Goal: Task Accomplishment & Management: Use online tool/utility

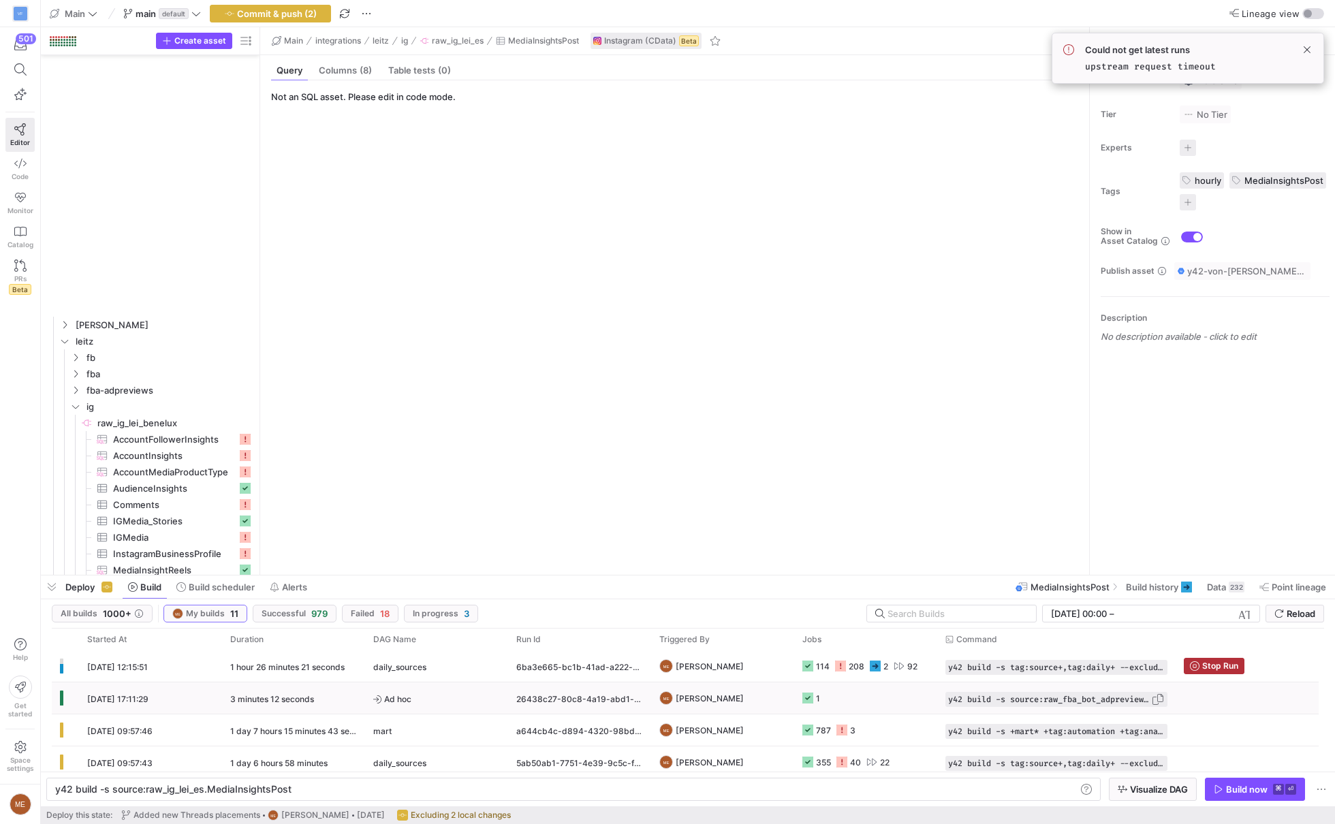
scroll to position [0, 234]
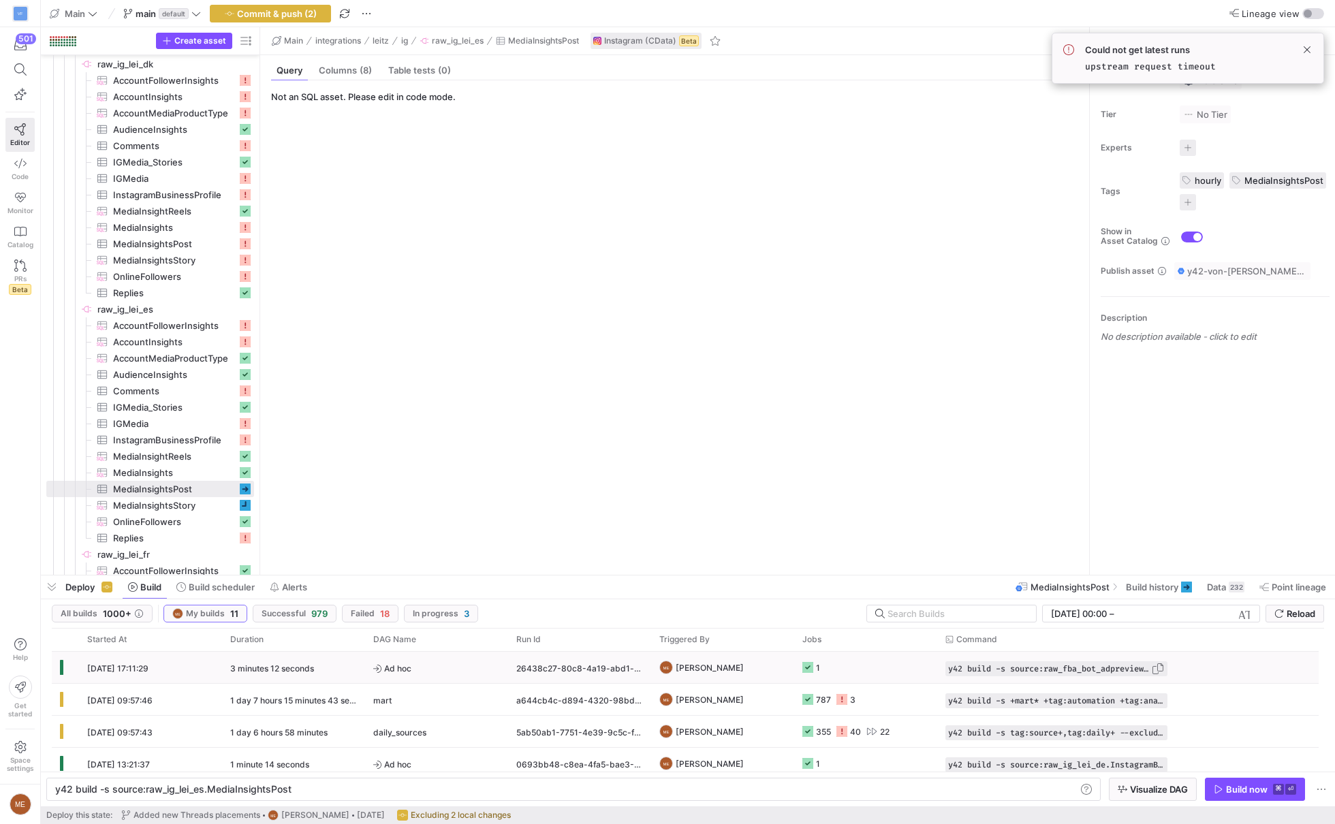
click at [1156, 668] on span "Press SPACE to select this row." at bounding box center [1158, 669] width 14 height 14
click at [332, 791] on div "y42 build -s source:raw_ig_lei_es.MediaInsightsPos t" at bounding box center [566, 789] width 1023 height 11
drag, startPoint x: 332, startPoint y: 791, endPoint x: 209, endPoint y: 793, distance: 123.3
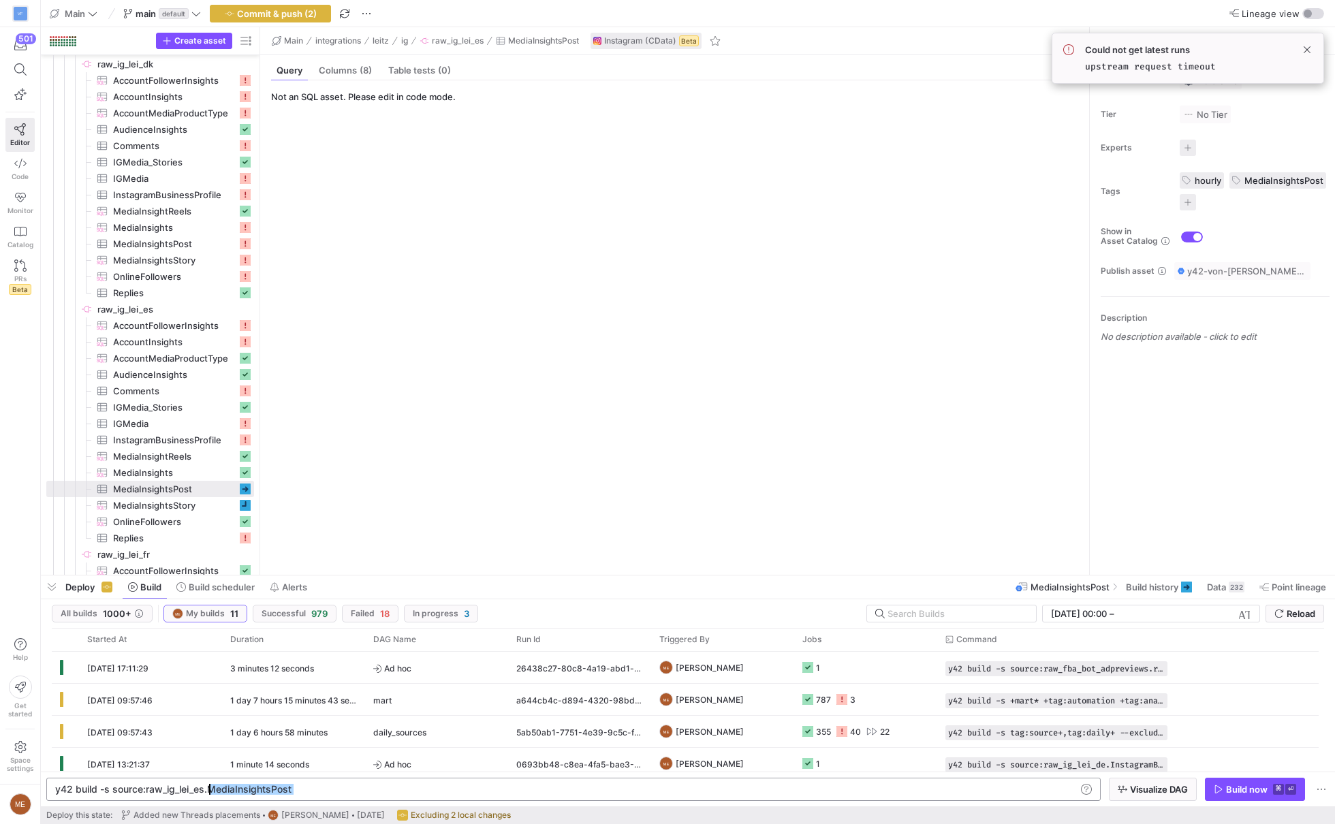
click at [209, 793] on div "y42 build -s source:raw_ig_lei_es.MediaInsightsPos t" at bounding box center [566, 789] width 1023 height 11
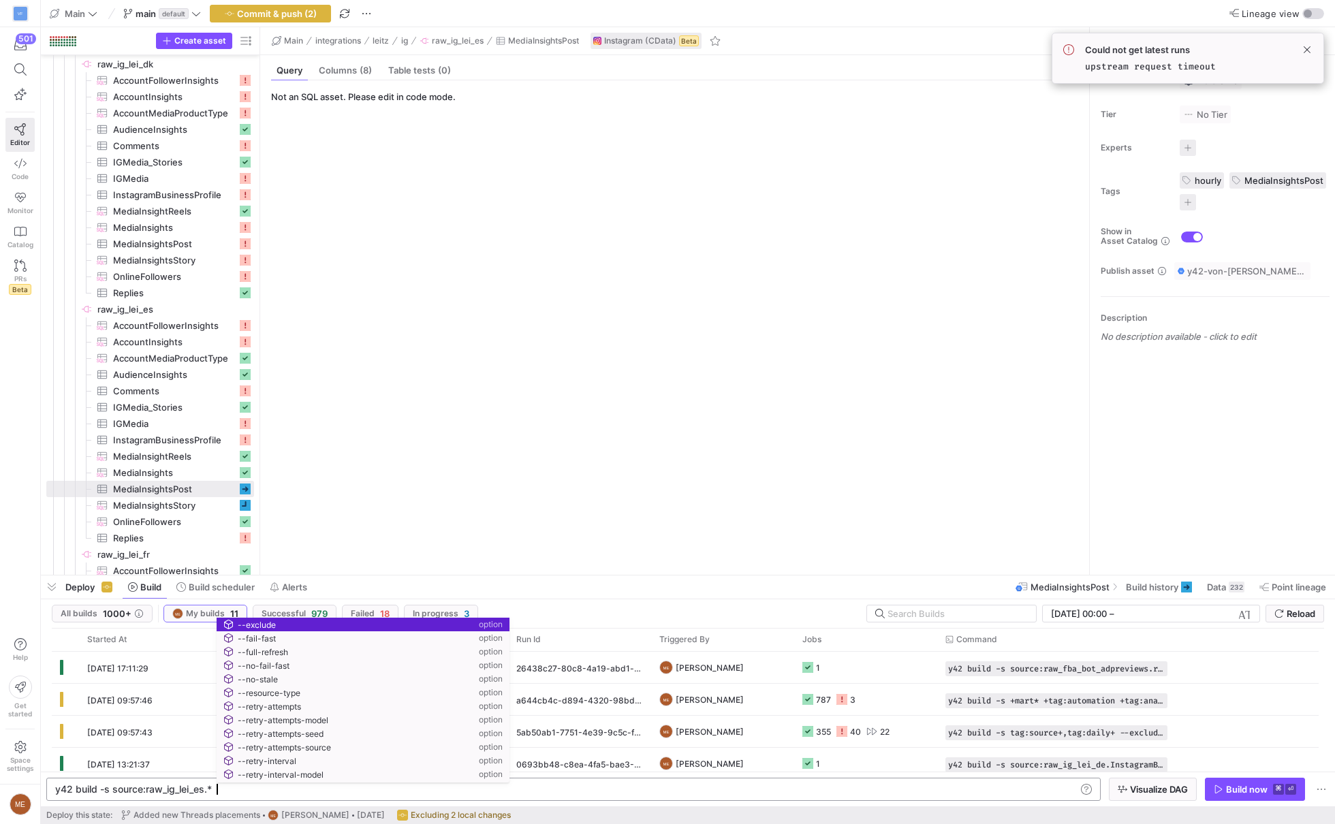
click at [110, 787] on div "y42 build -s source:raw_ig_lei_es.*" at bounding box center [566, 789] width 1023 height 11
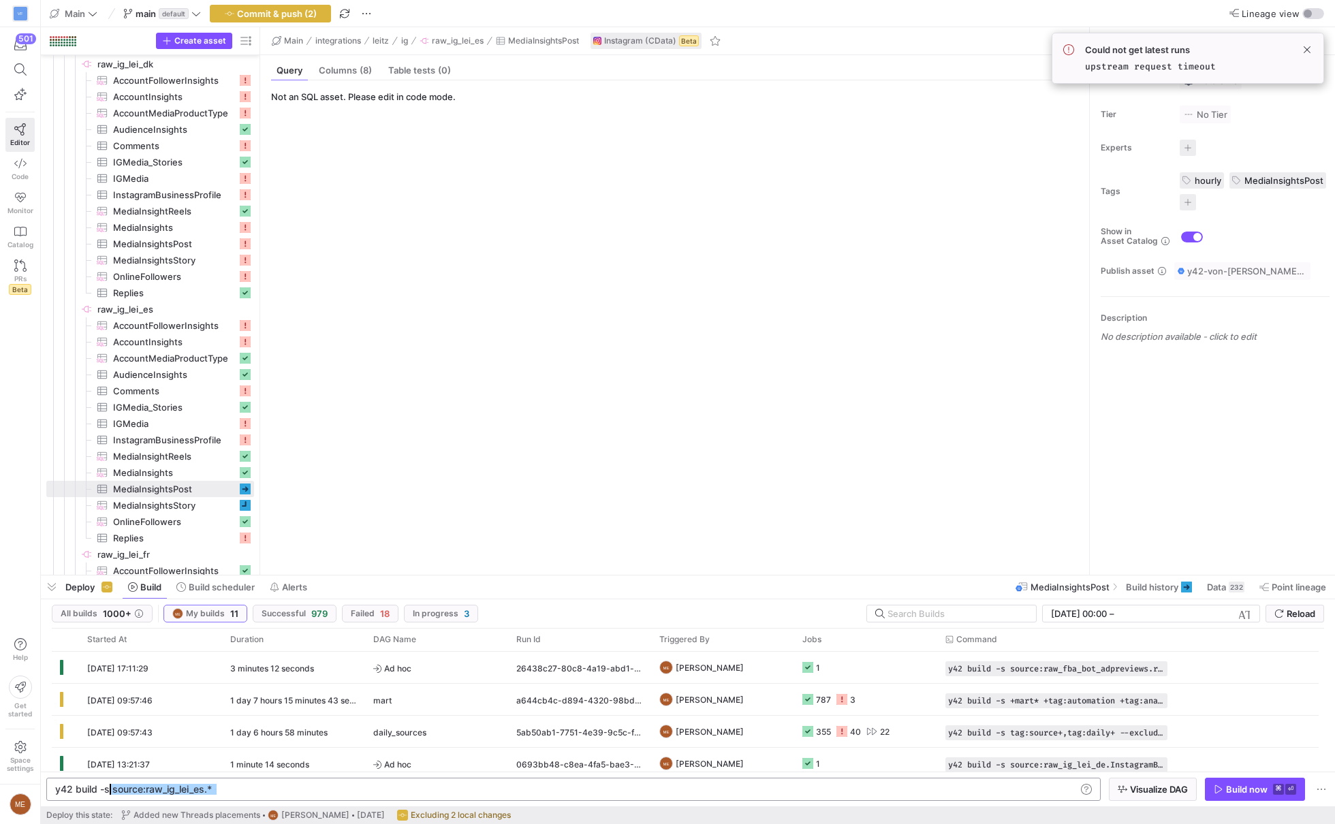
click at [288, 795] on div "y42 build -s source:raw_ig_lei_es.* y42 build -s source:raw_ig_lei_es.*" at bounding box center [573, 789] width 1054 height 23
click at [266, 793] on div "y42 build -s source:raw_ig_lei_es.*" at bounding box center [566, 789] width 1023 height 11
click at [309, 791] on div "y42 build -s source:raw_ig_lei_es.* source:raw_ig _lei_es.*" at bounding box center [566, 789] width 1023 height 11
type textarea "y42 build -s source:raw_ig_lei_es.* source:raw_ig_lei_de.* source:raw_ig_lei_uk…"
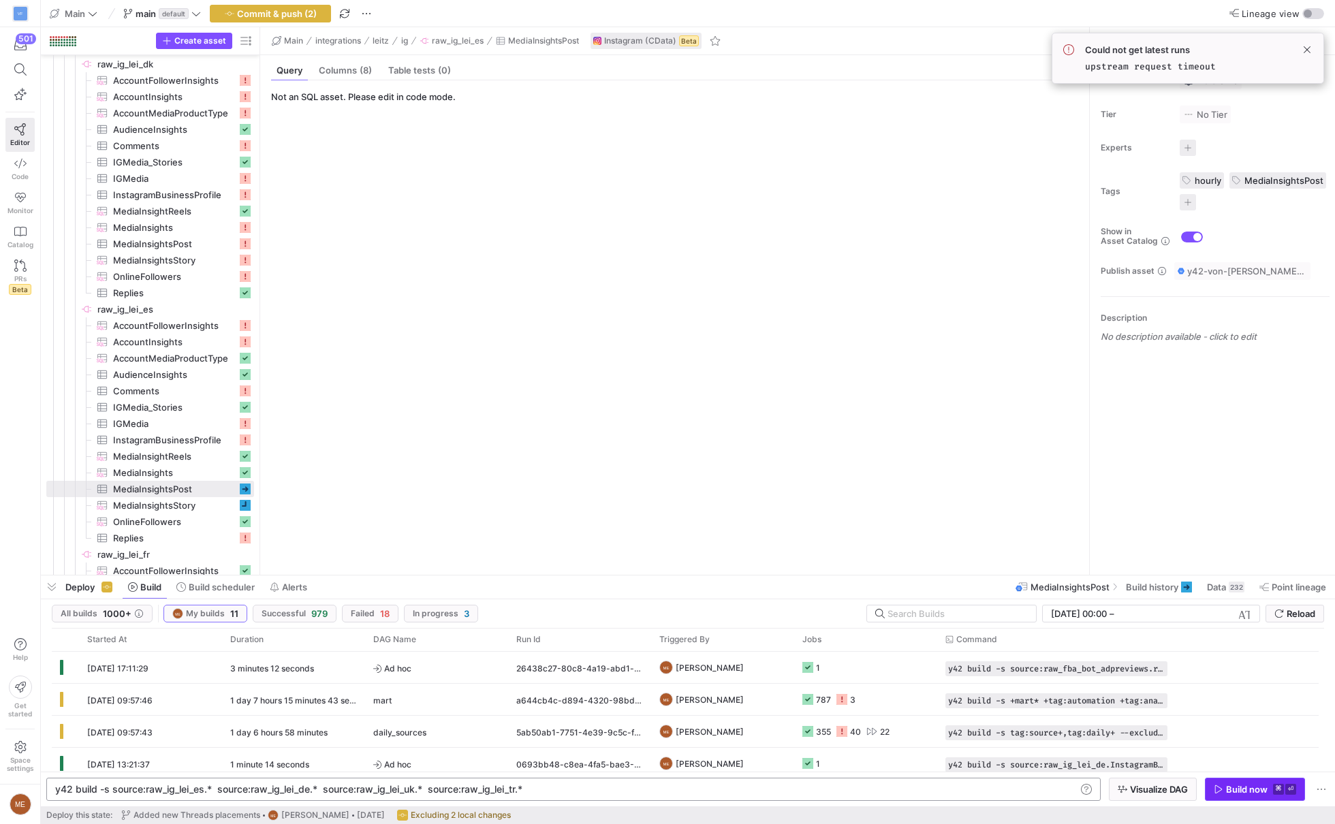
click at [1257, 795] on span "button" at bounding box center [1254, 789] width 99 height 22
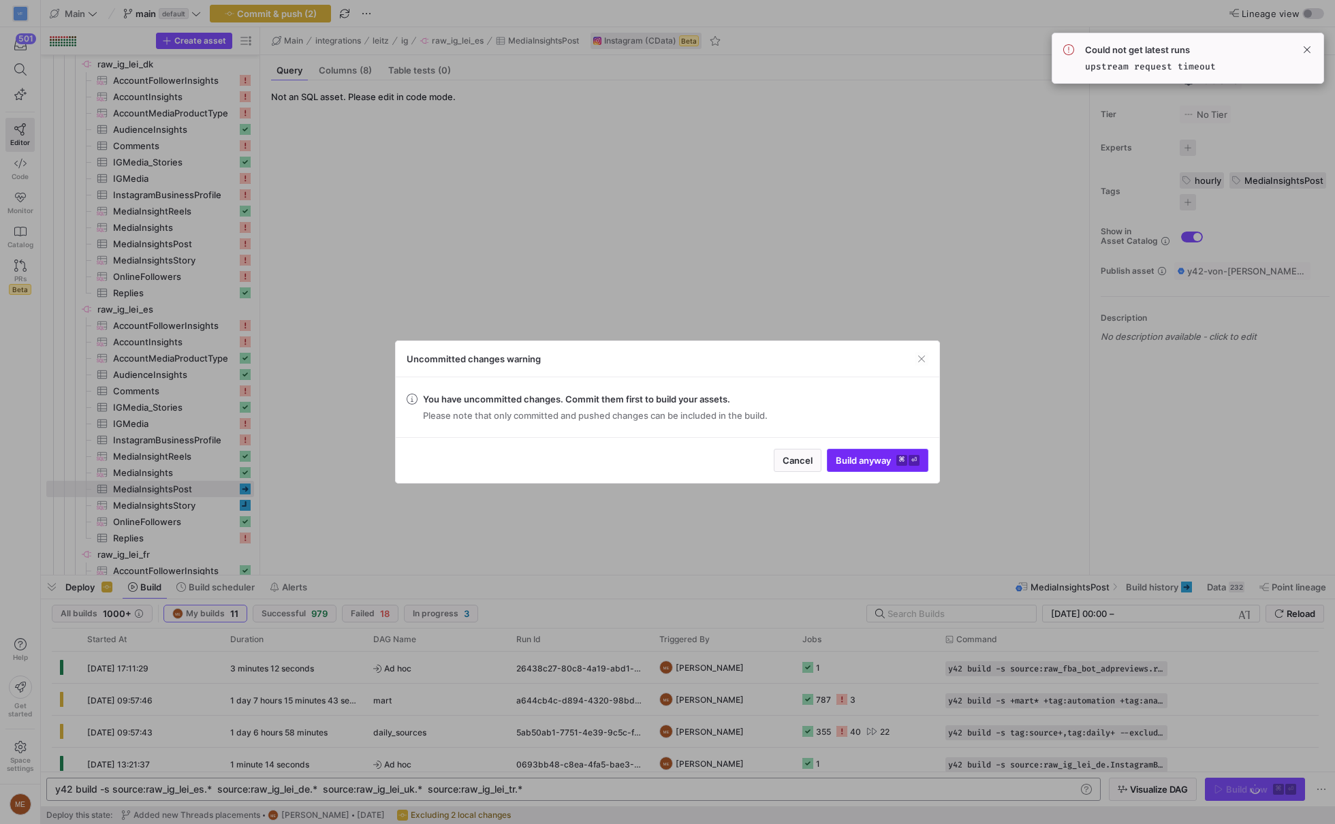
click at [856, 464] on span "Build anyway ⌘ ⏎" at bounding box center [877, 460] width 84 height 11
